Goal: Task Accomplishment & Management: Complete application form

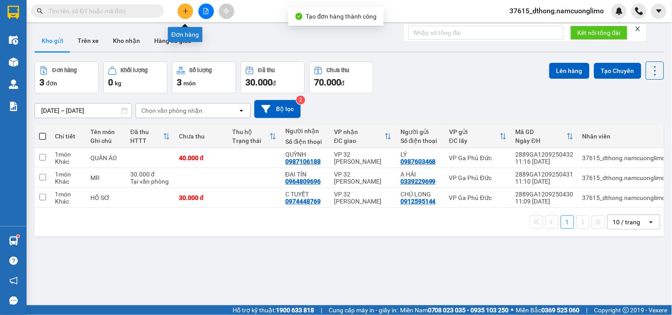
click at [186, 7] on button at bounding box center [186, 12] width 16 height 16
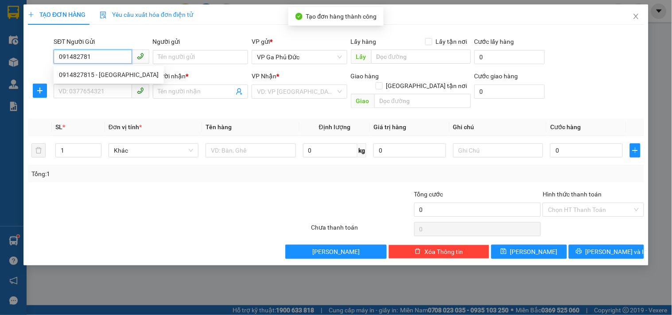
type input "0914827815"
drag, startPoint x: 114, startPoint y: 74, endPoint x: 120, endPoint y: 78, distance: 6.8
click at [115, 74] on div "0914827815 - [GEOGRAPHIC_DATA]" at bounding box center [109, 75] width 100 height 10
type input "VIỆT HÀ"
type input "0914827815"
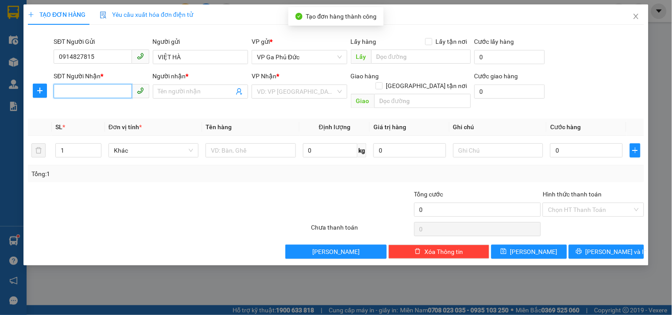
click at [120, 93] on input "SĐT Người Nhận *" at bounding box center [93, 91] width 78 height 14
drag, startPoint x: 126, startPoint y: 109, endPoint x: 201, endPoint y: 120, distance: 76.0
click at [126, 109] on div "0911072333 - [GEOGRAPHIC_DATA]" at bounding box center [109, 110] width 100 height 10
type input "0911072333"
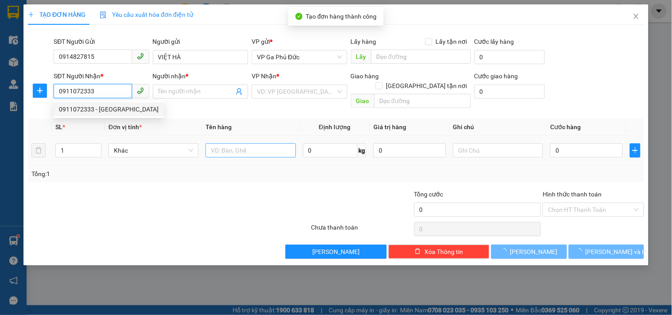
type input "[PERSON_NAME]"
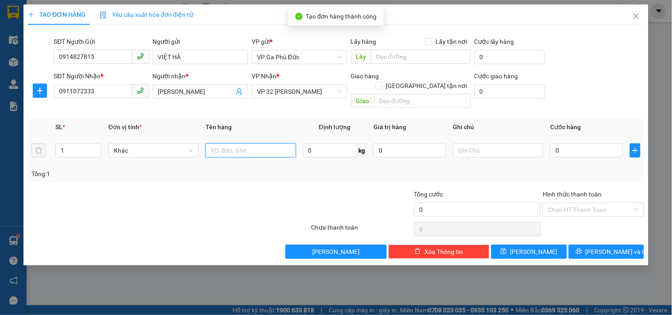
click at [235, 144] on input "text" at bounding box center [251, 151] width 90 height 14
type input "TP"
click at [80, 144] on input "1" at bounding box center [78, 150] width 45 height 13
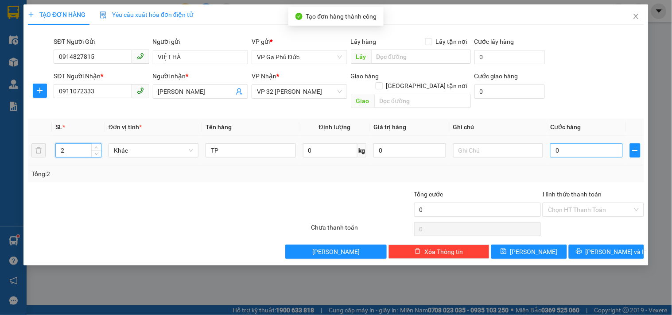
type input "2"
click at [586, 146] on input "0" at bounding box center [586, 151] width 73 height 14
type input "8"
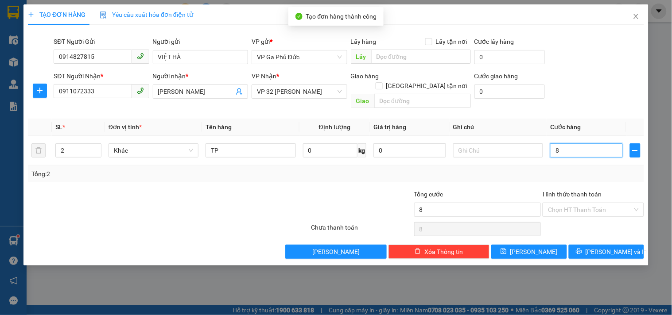
type input "80"
type input "80.000"
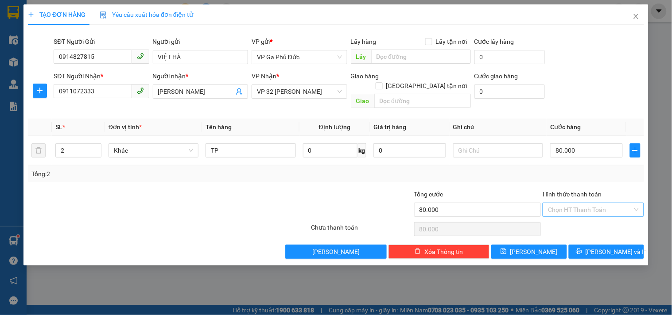
click at [596, 203] on input "Hình thức thanh toán" at bounding box center [590, 209] width 84 height 13
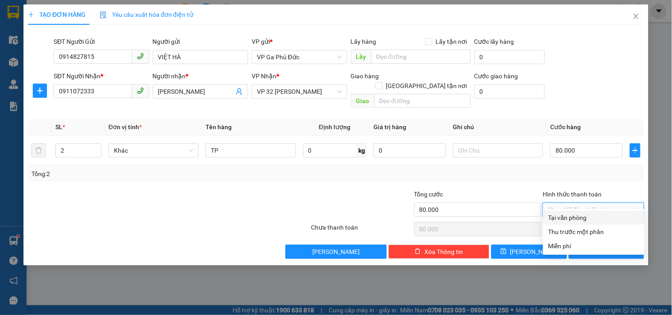
click at [588, 219] on div "Tại văn phòng" at bounding box center [593, 218] width 91 height 10
type input "0"
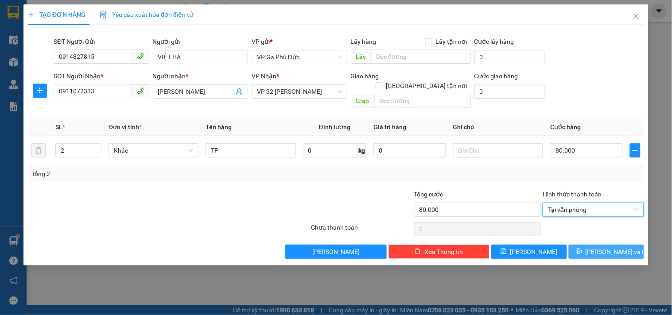
click at [610, 247] on span "[PERSON_NAME] và In" at bounding box center [617, 252] width 62 height 10
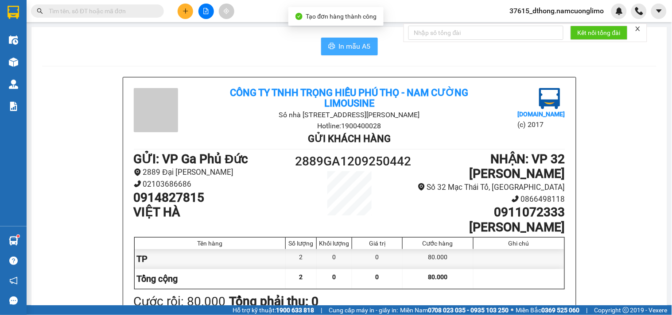
drag, startPoint x: 343, startPoint y: 46, endPoint x: 378, endPoint y: 70, distance: 42.4
click at [344, 45] on span "In mẫu A5" at bounding box center [355, 46] width 32 height 11
